Goal: Transaction & Acquisition: Download file/media

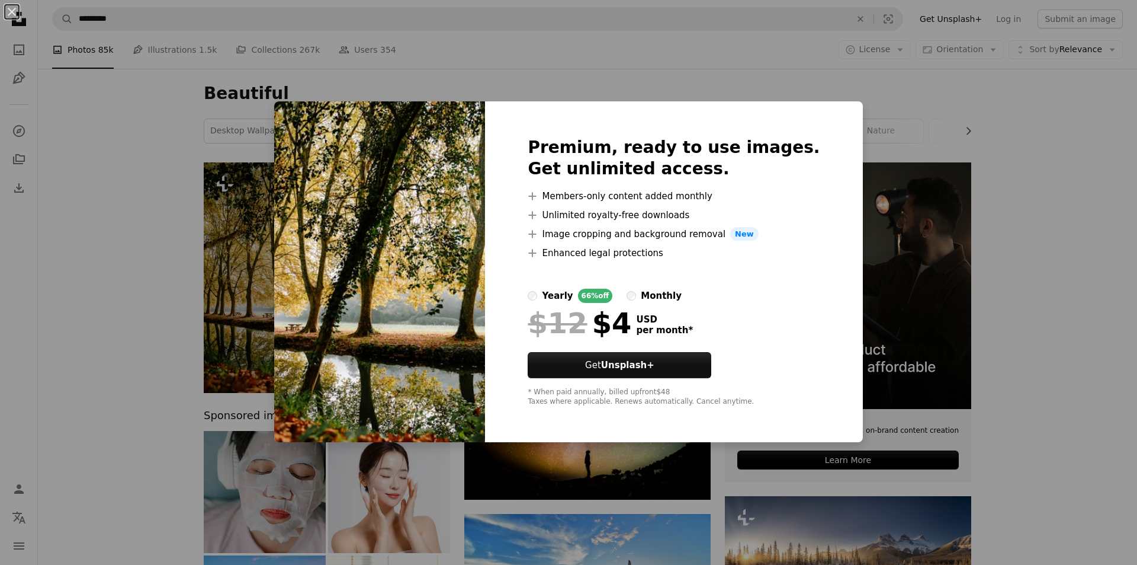
click at [941, 262] on div "An X shape Premium, ready to use images. Get unlimited access. A plus sign Memb…" at bounding box center [568, 282] width 1137 height 565
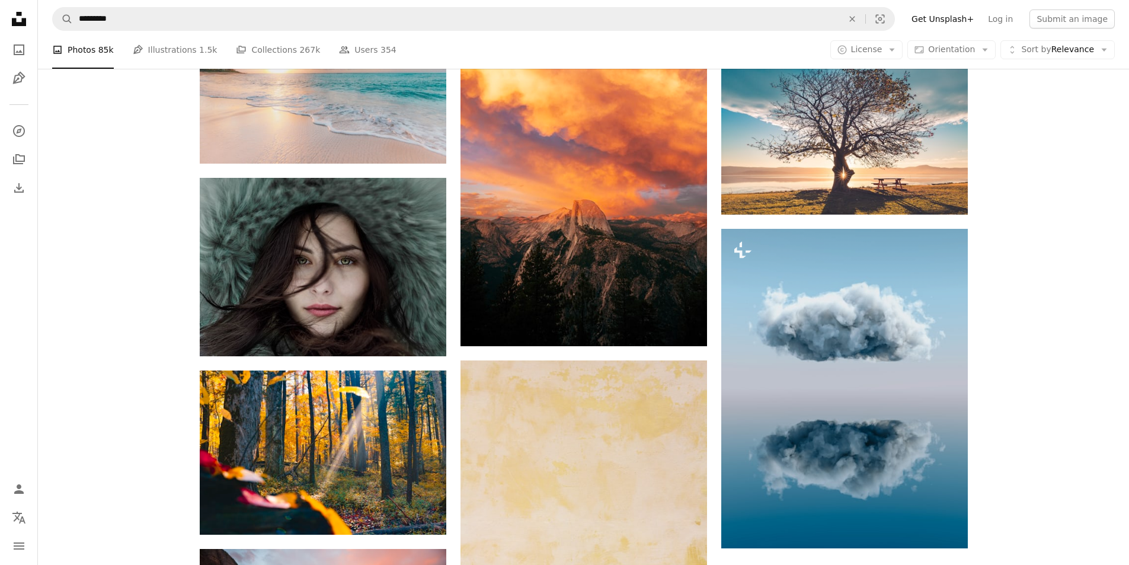
scroll to position [1600, 0]
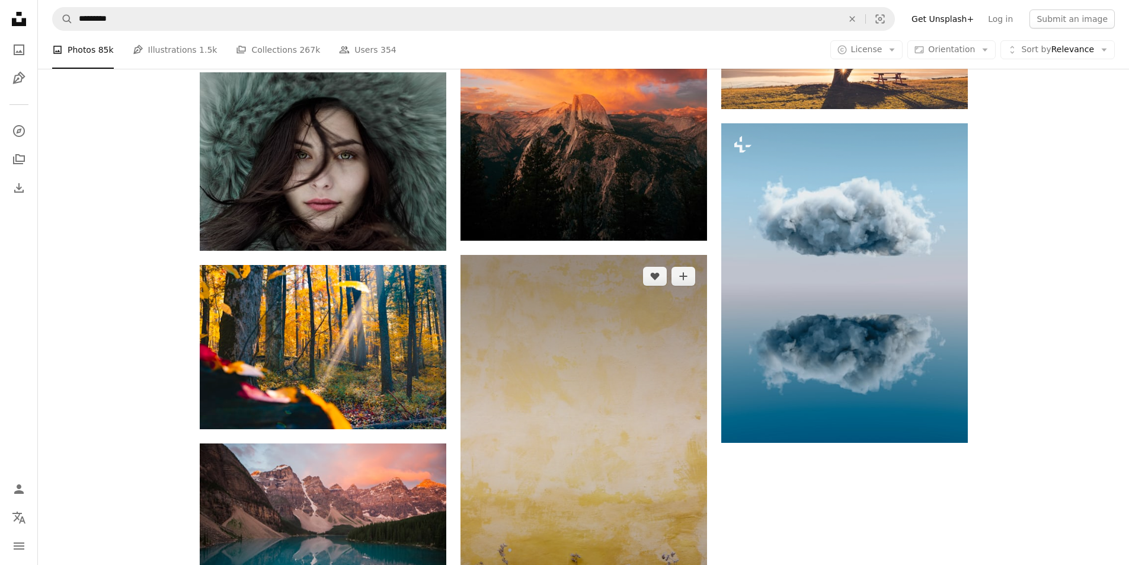
click at [663, 448] on img at bounding box center [583, 440] width 246 height 370
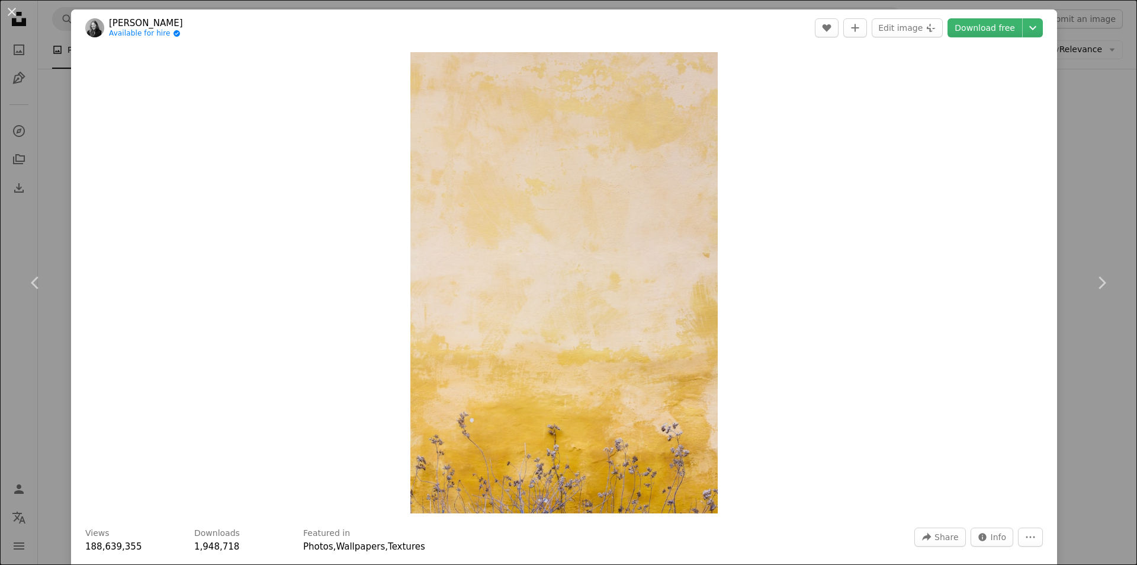
click at [59, 152] on div "An X shape Chevron left Chevron right [PERSON_NAME] Available for hire A checkm…" at bounding box center [568, 282] width 1137 height 565
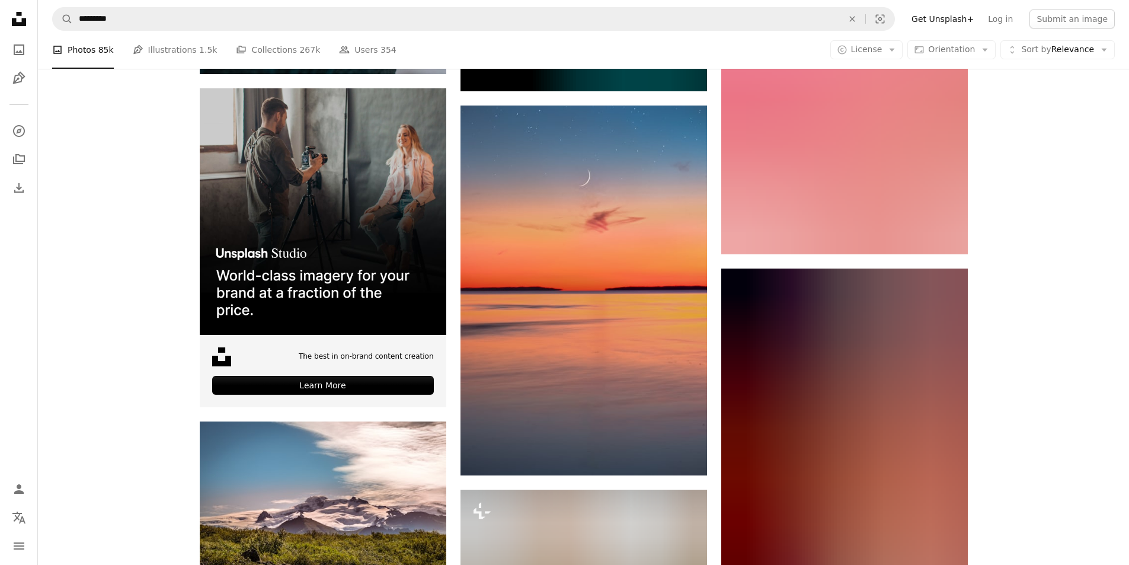
scroll to position [2607, 0]
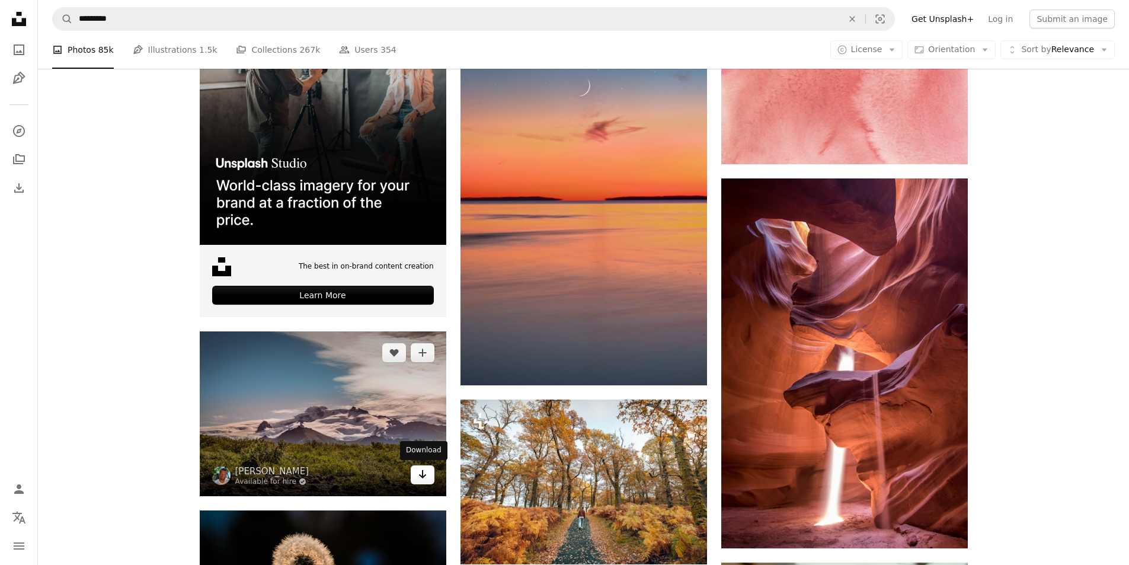
click at [419, 478] on icon "Arrow pointing down" at bounding box center [422, 474] width 9 height 14
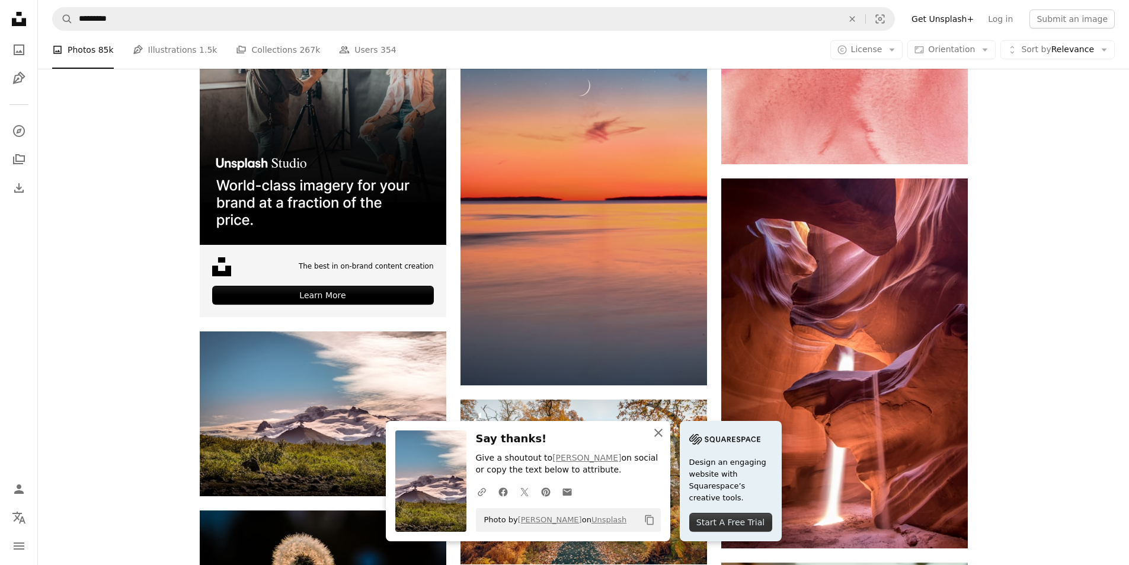
click at [655, 430] on icon "button" at bounding box center [658, 432] width 8 height 8
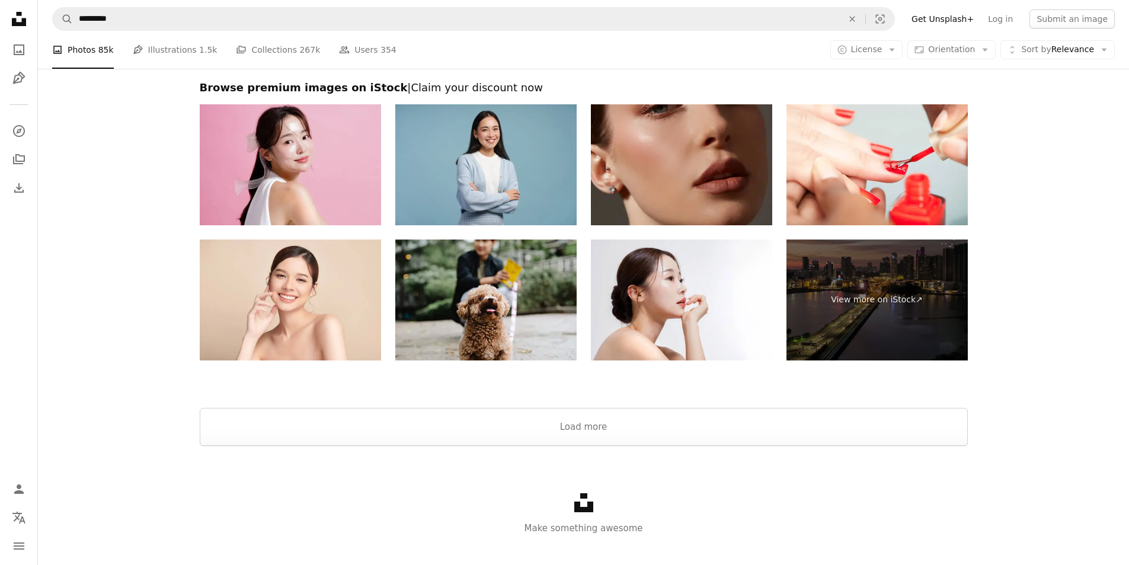
scroll to position [4173, 0]
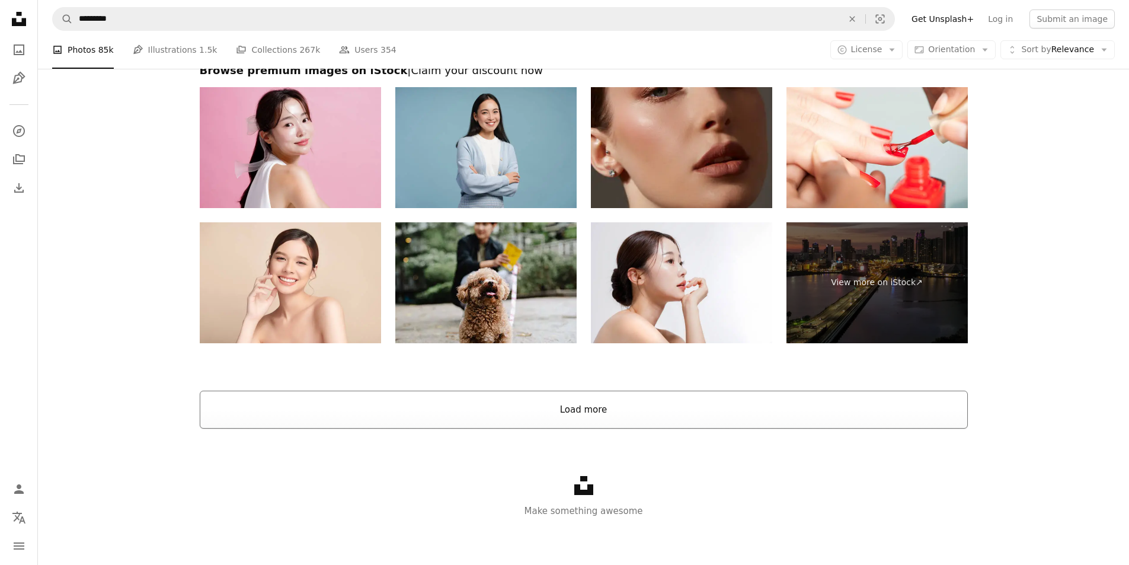
click at [525, 402] on button "Load more" at bounding box center [584, 409] width 768 height 38
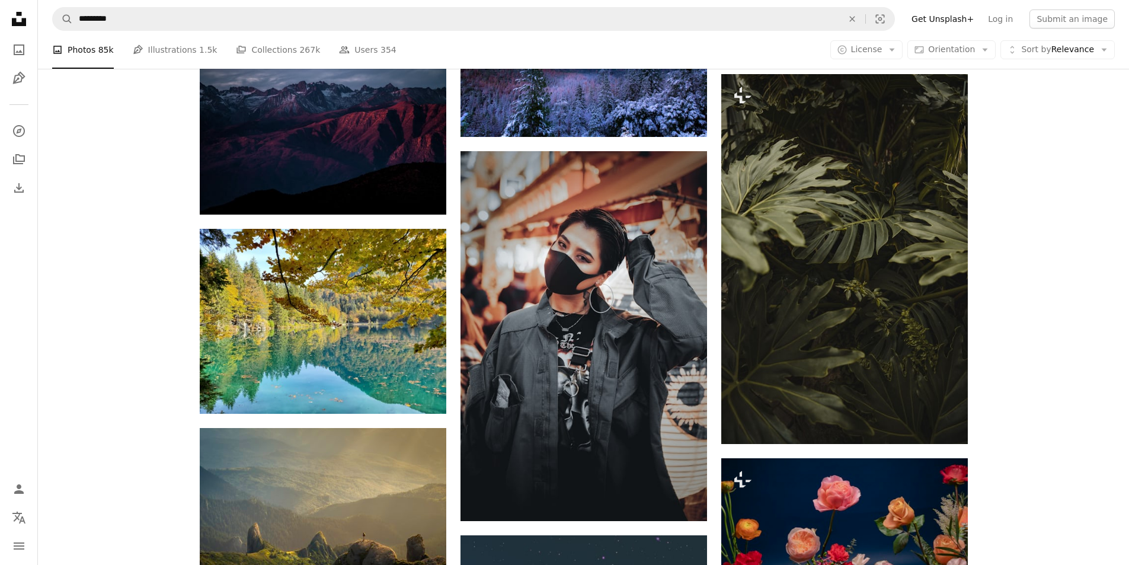
scroll to position [4825, 0]
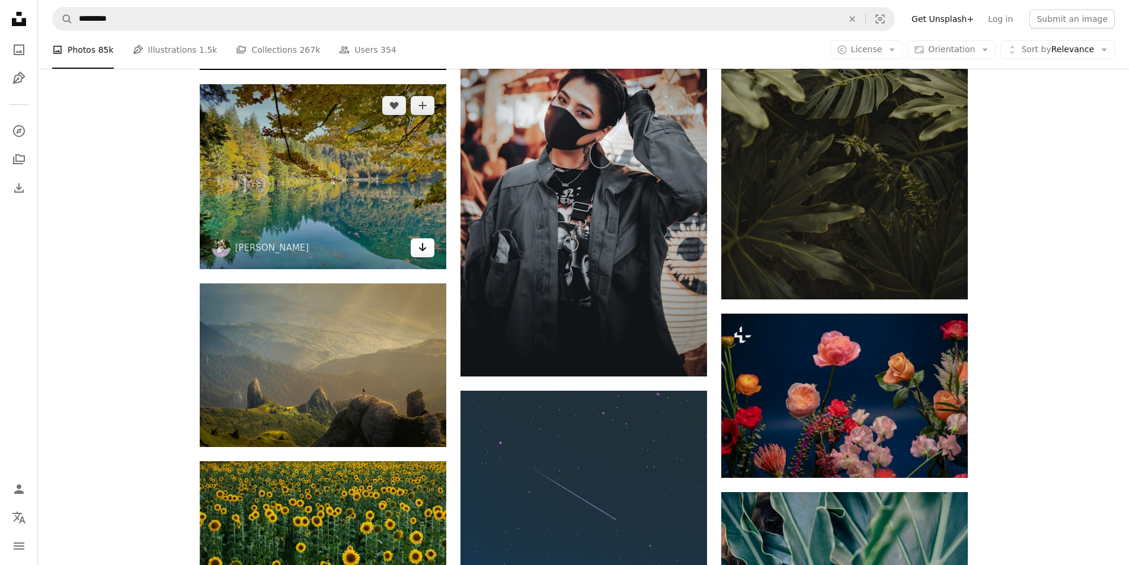
click at [426, 255] on link "Arrow pointing down" at bounding box center [423, 247] width 24 height 19
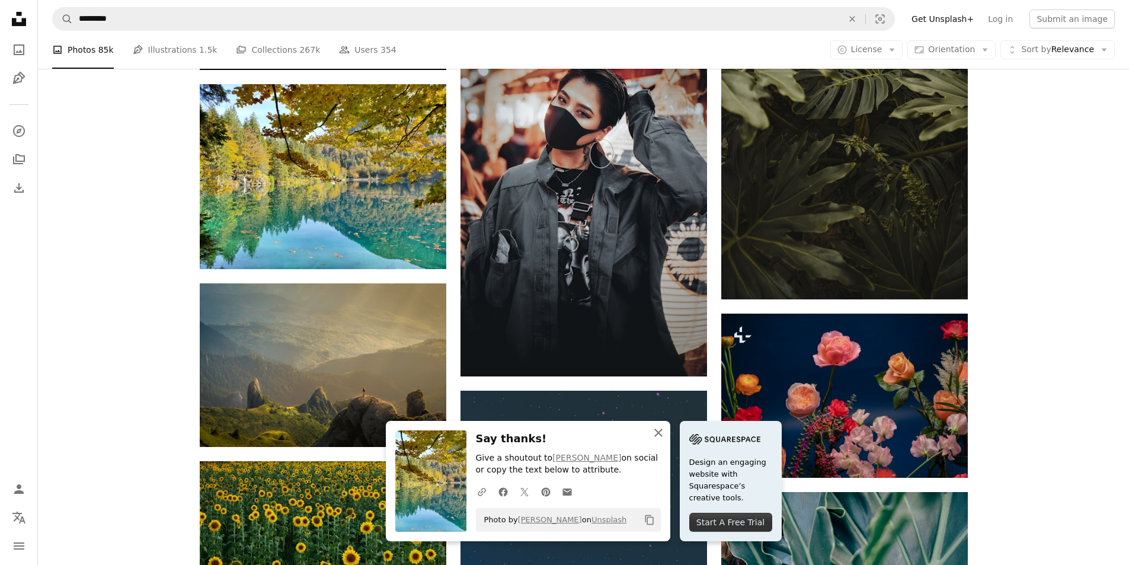
click at [656, 431] on icon "button" at bounding box center [658, 432] width 8 height 8
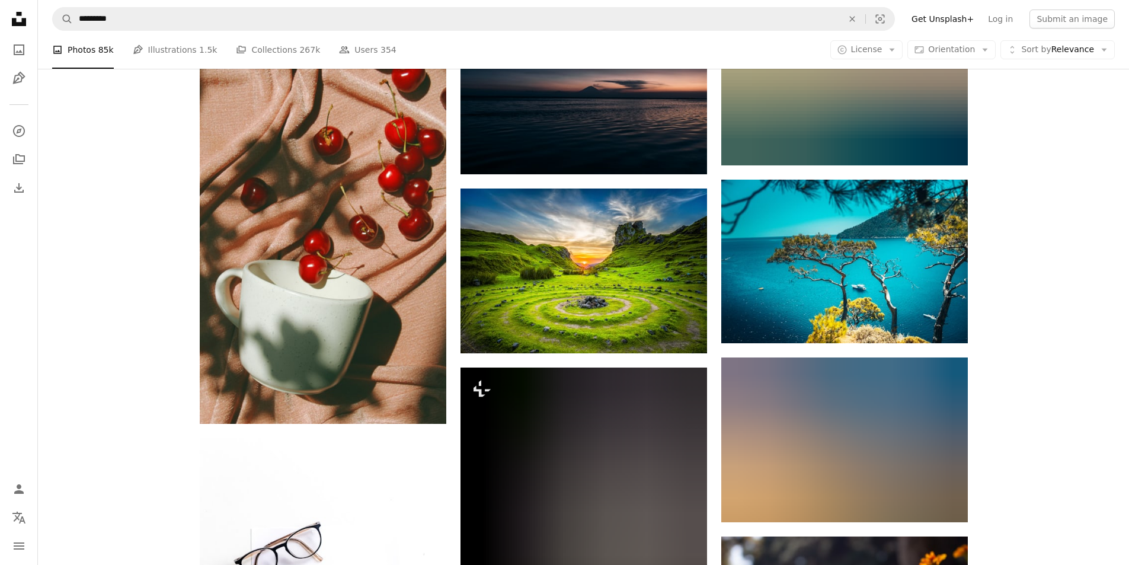
scroll to position [6365, 0]
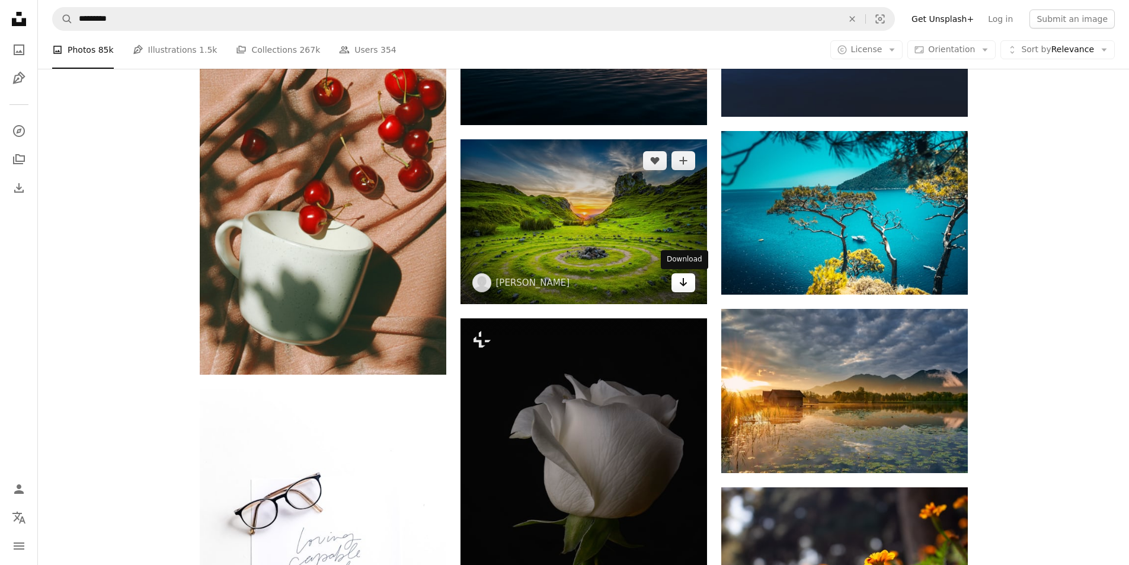
click at [687, 289] on icon "Arrow pointing down" at bounding box center [682, 282] width 9 height 14
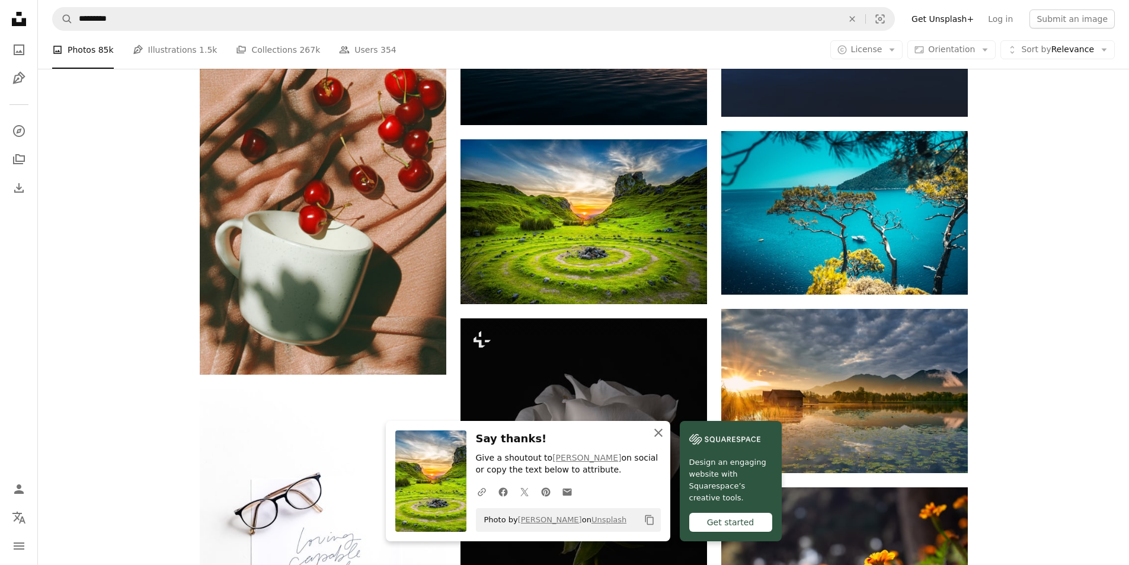
click at [657, 428] on icon "An X shape" at bounding box center [658, 432] width 14 height 14
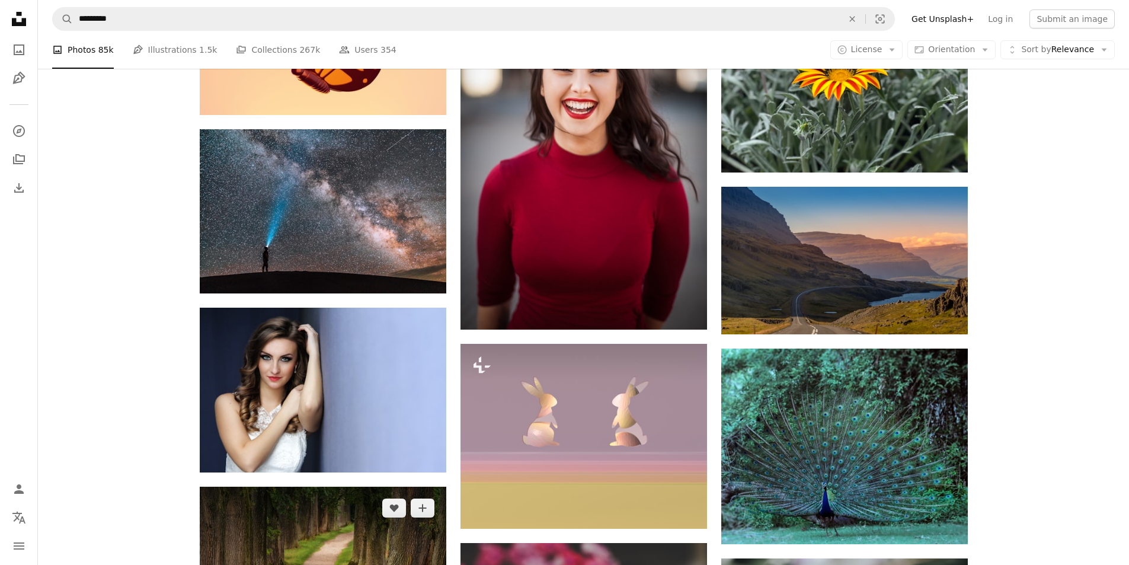
scroll to position [9861, 0]
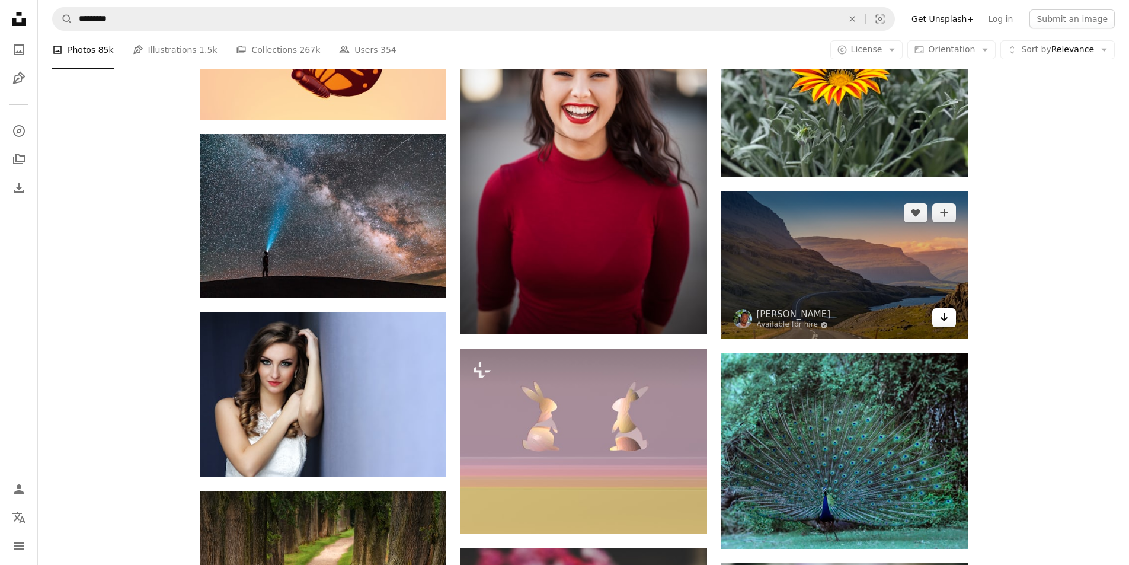
click at [941, 316] on icon "Arrow pointing down" at bounding box center [943, 317] width 9 height 14
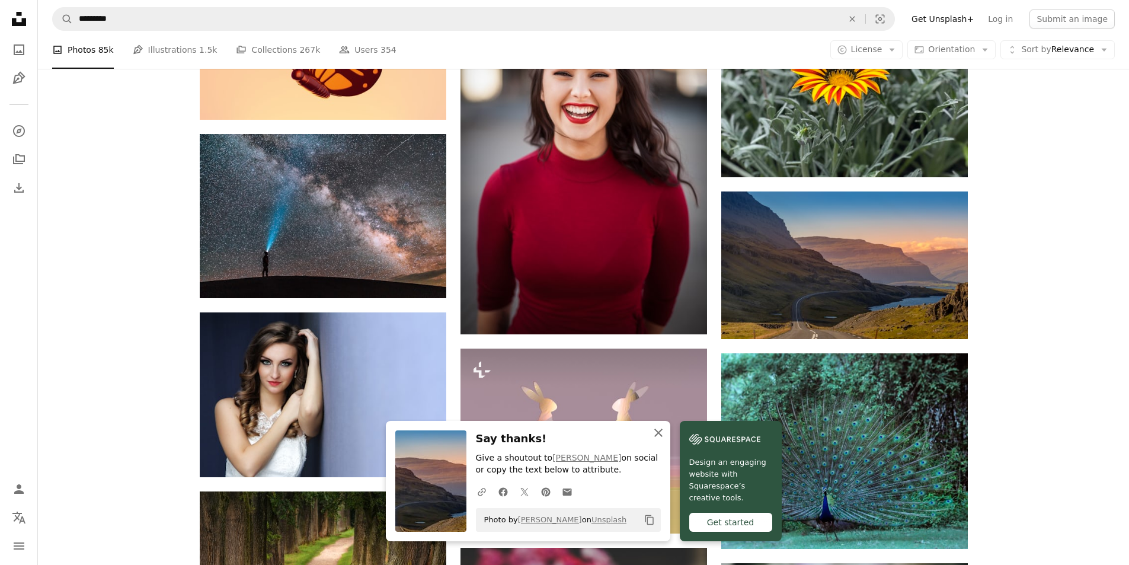
click at [655, 434] on icon "An X shape" at bounding box center [658, 432] width 14 height 14
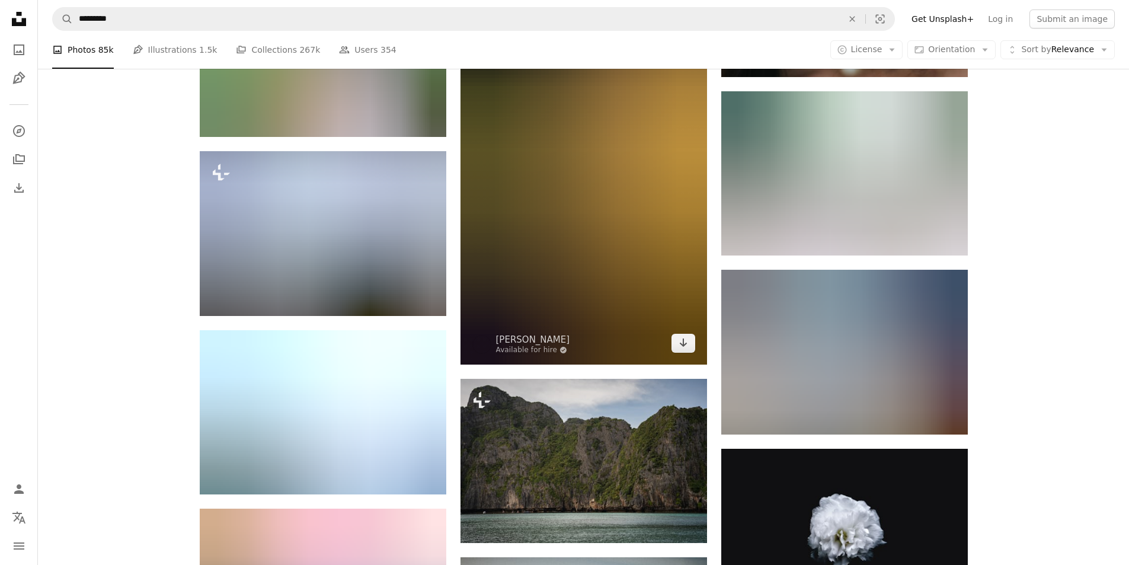
scroll to position [10809, 0]
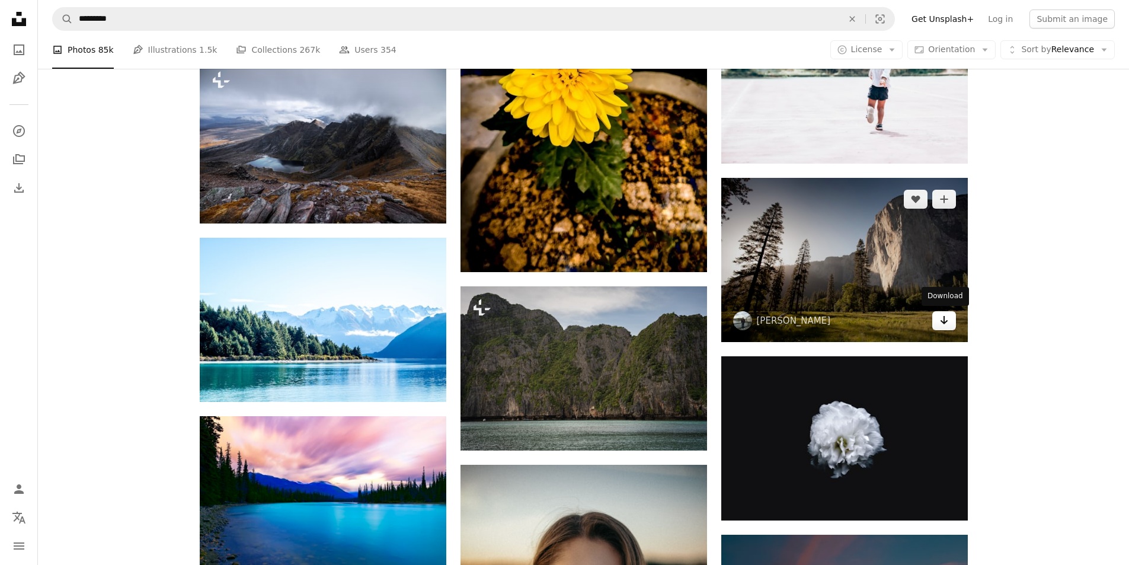
click at [946, 320] on icon "Download" at bounding box center [944, 320] width 8 height 8
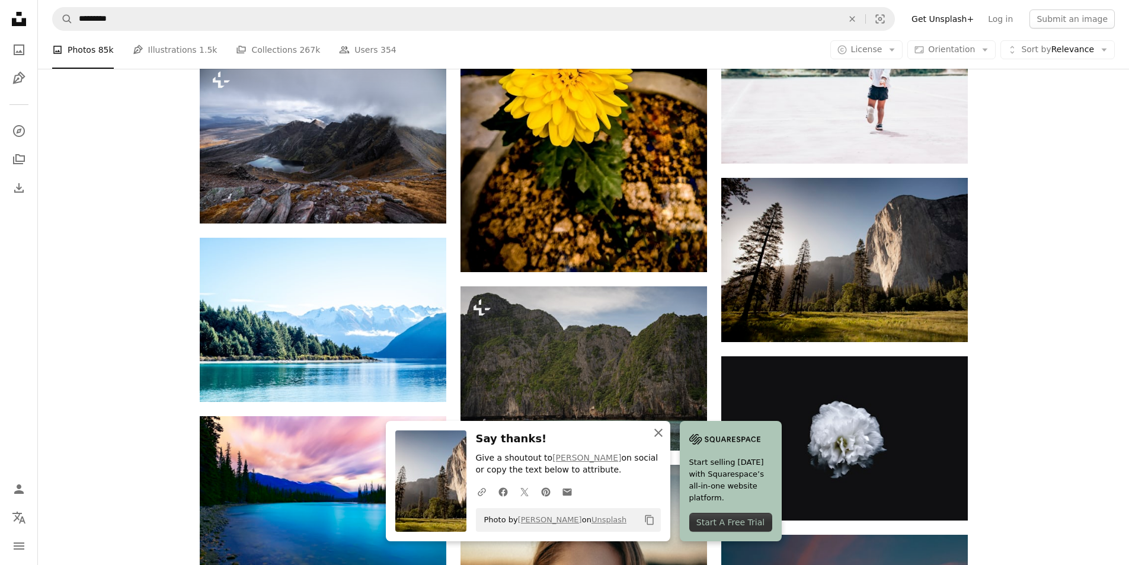
click at [664, 428] on icon "An X shape" at bounding box center [658, 432] width 14 height 14
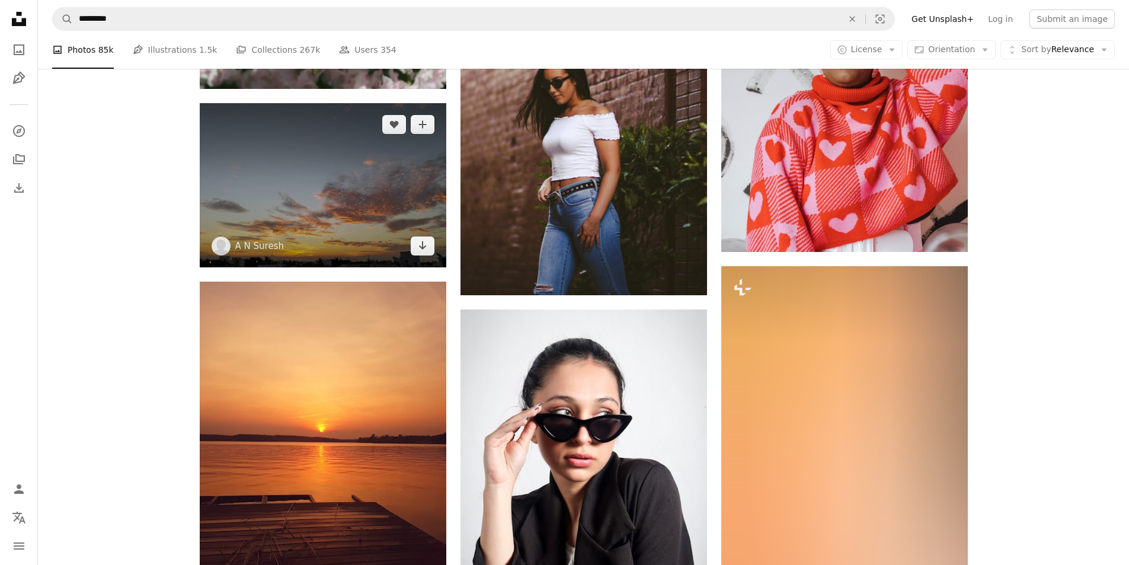
scroll to position [27278, 0]
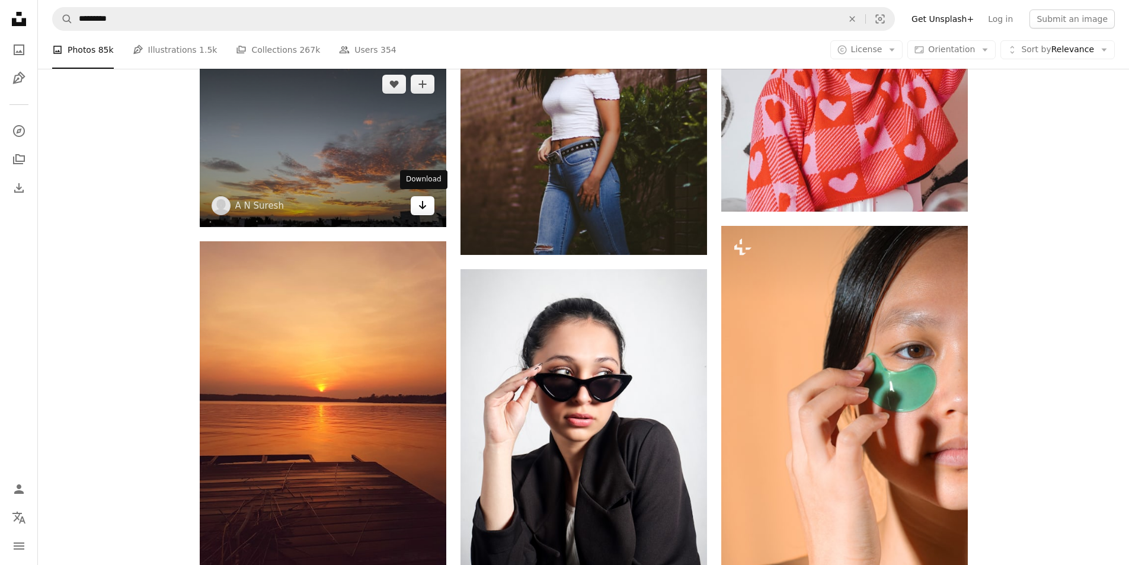
click at [427, 208] on link "Arrow pointing down" at bounding box center [423, 205] width 24 height 19
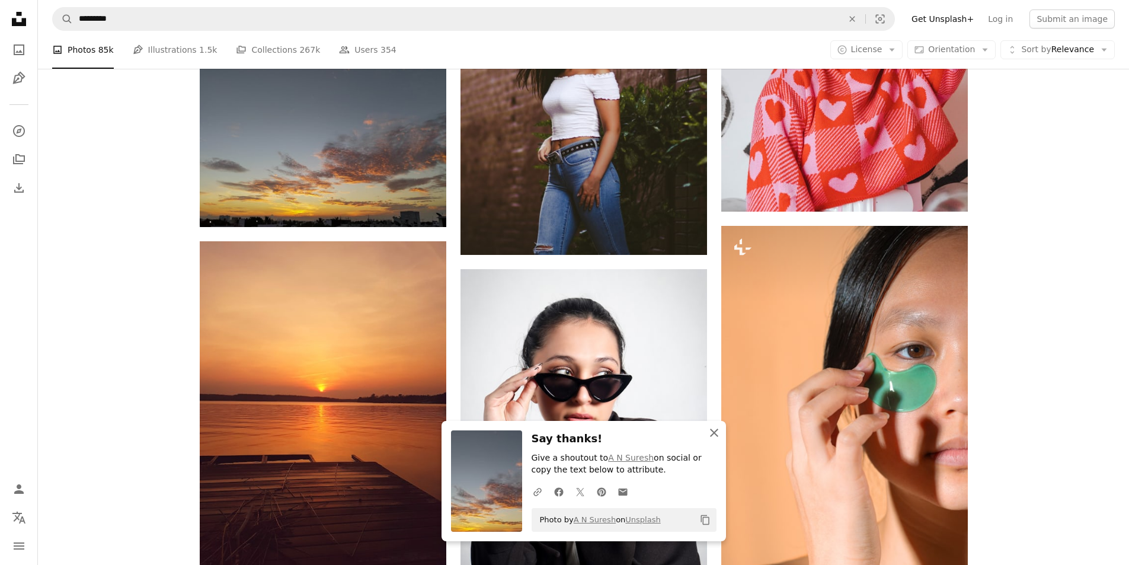
click at [713, 434] on icon "button" at bounding box center [714, 432] width 8 height 8
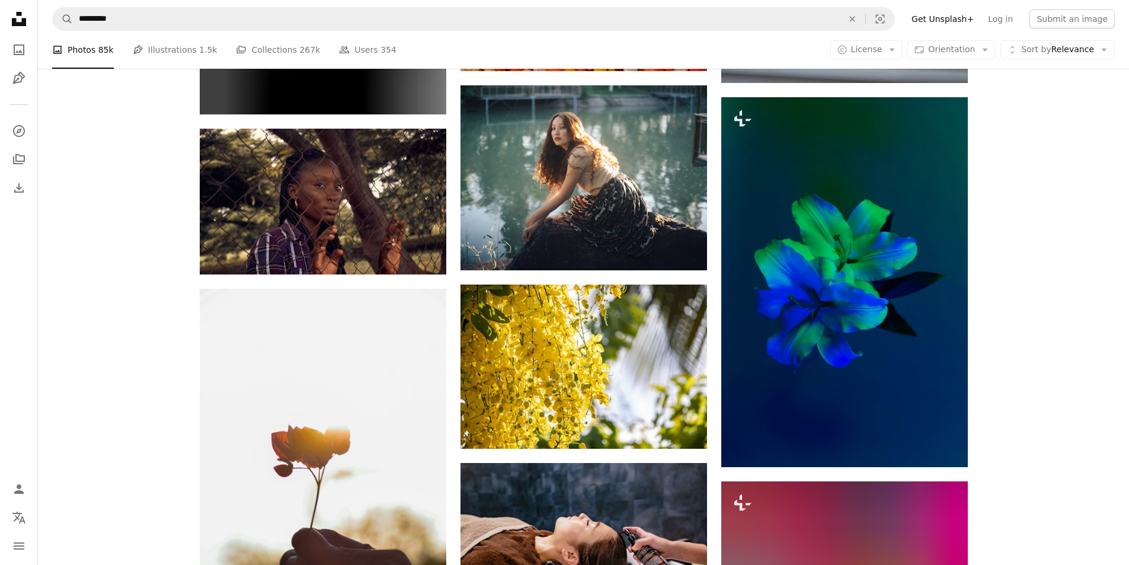
scroll to position [34506, 0]
